Goal: Navigation & Orientation: Find specific page/section

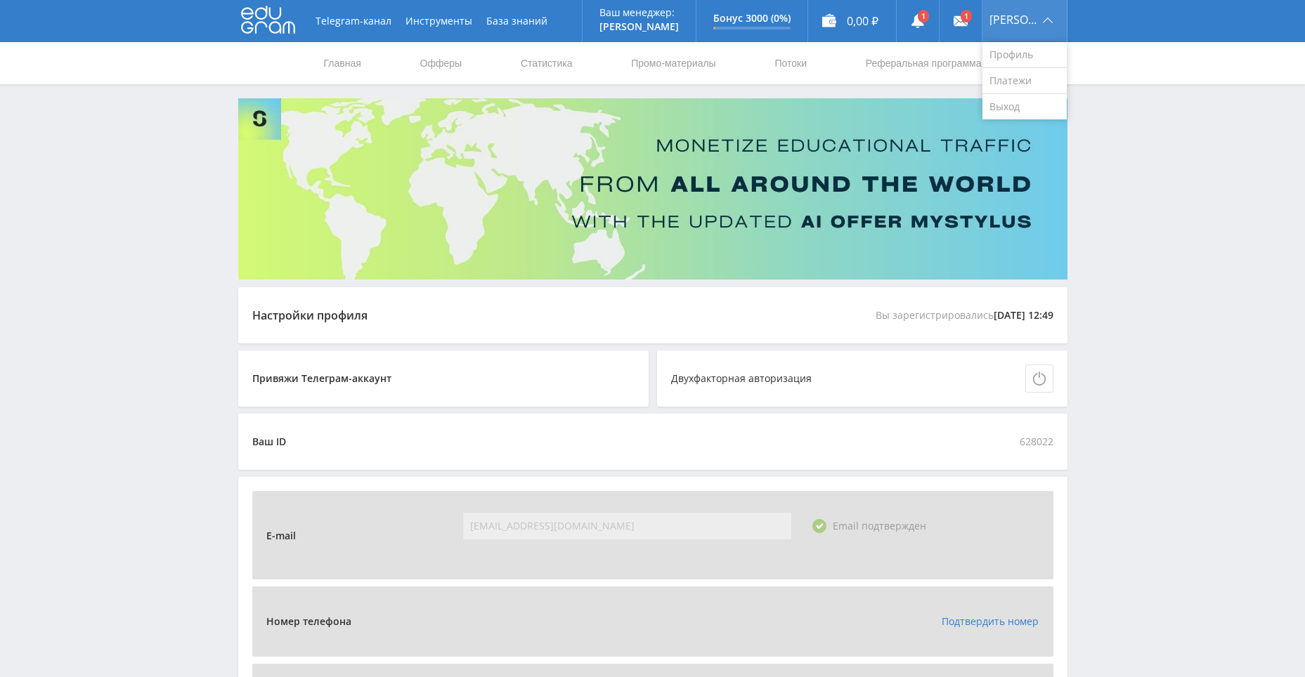
click at [1030, 20] on span "[PERSON_NAME]" at bounding box center [1013, 19] width 49 height 11
click at [1010, 48] on link "Профиль" at bounding box center [1024, 55] width 84 height 26
click at [1021, 27] on div "[PERSON_NAME]" at bounding box center [1024, 21] width 84 height 42
click at [1022, 110] on link "Выход" at bounding box center [1024, 106] width 84 height 25
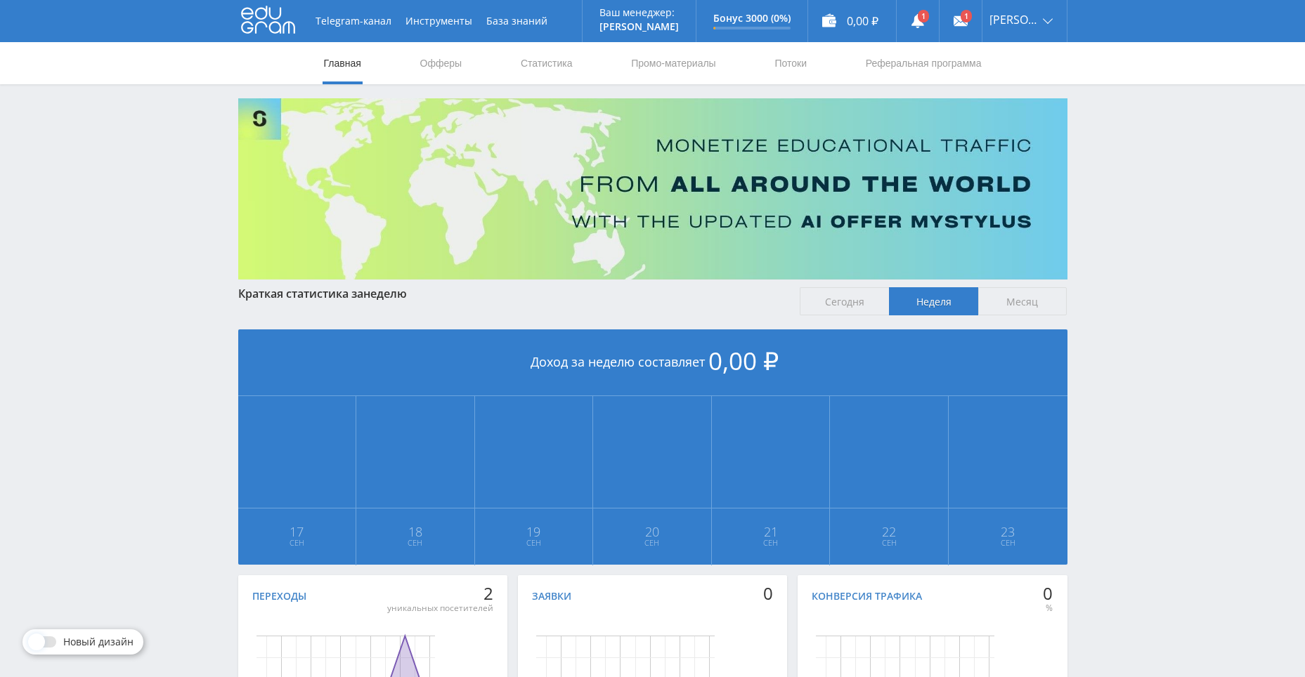
click at [313, 294] on div "Краткая статистика за неделю" at bounding box center [512, 293] width 548 height 13
click at [442, 65] on link "Офферы" at bounding box center [441, 63] width 45 height 42
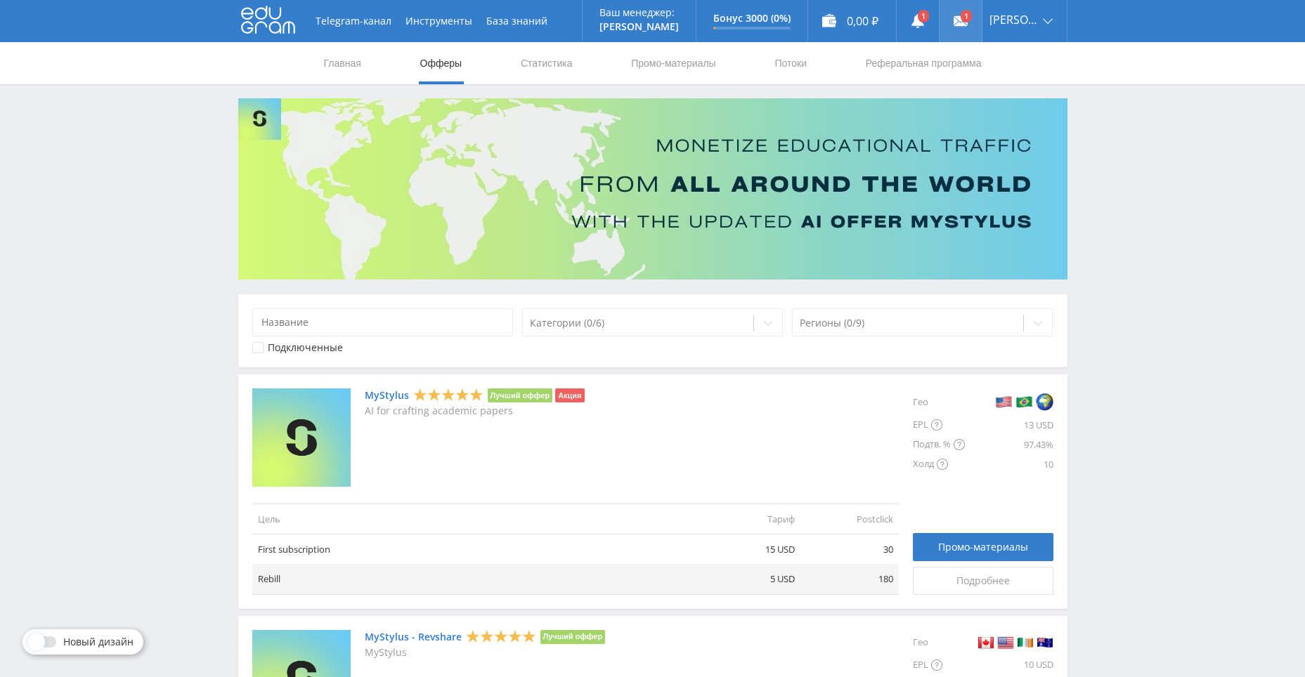
click at [962, 28] on link at bounding box center [960, 21] width 42 height 42
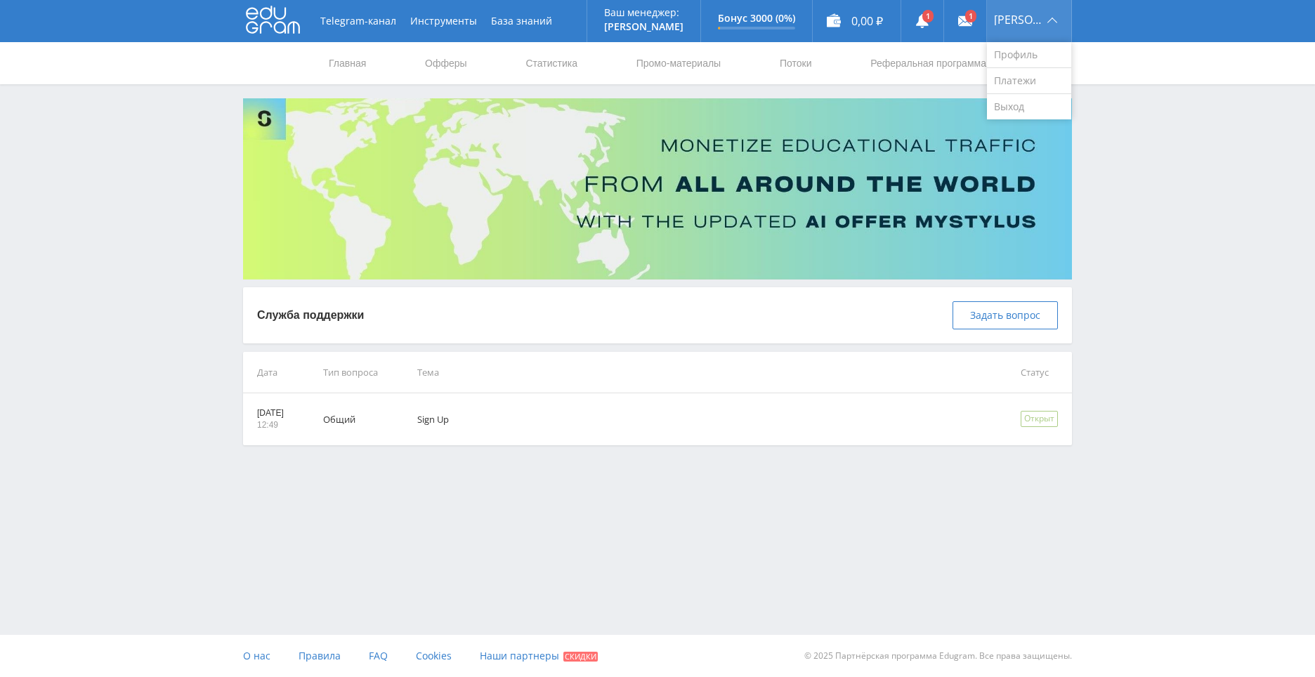
click at [1015, 25] on div "[PERSON_NAME]" at bounding box center [1029, 21] width 84 height 42
click at [1025, 52] on link "Профиль" at bounding box center [1029, 55] width 84 height 26
